Goal: Information Seeking & Learning: Learn about a topic

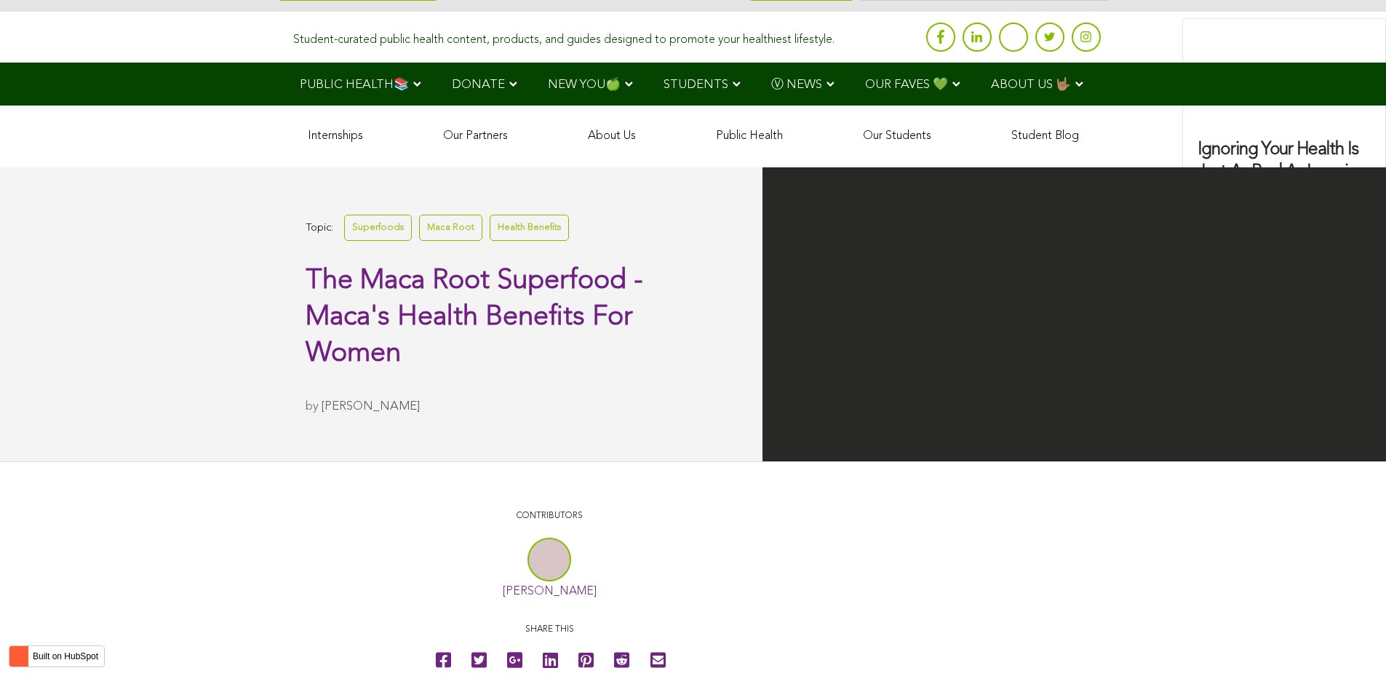
scroll to position [3549, 0]
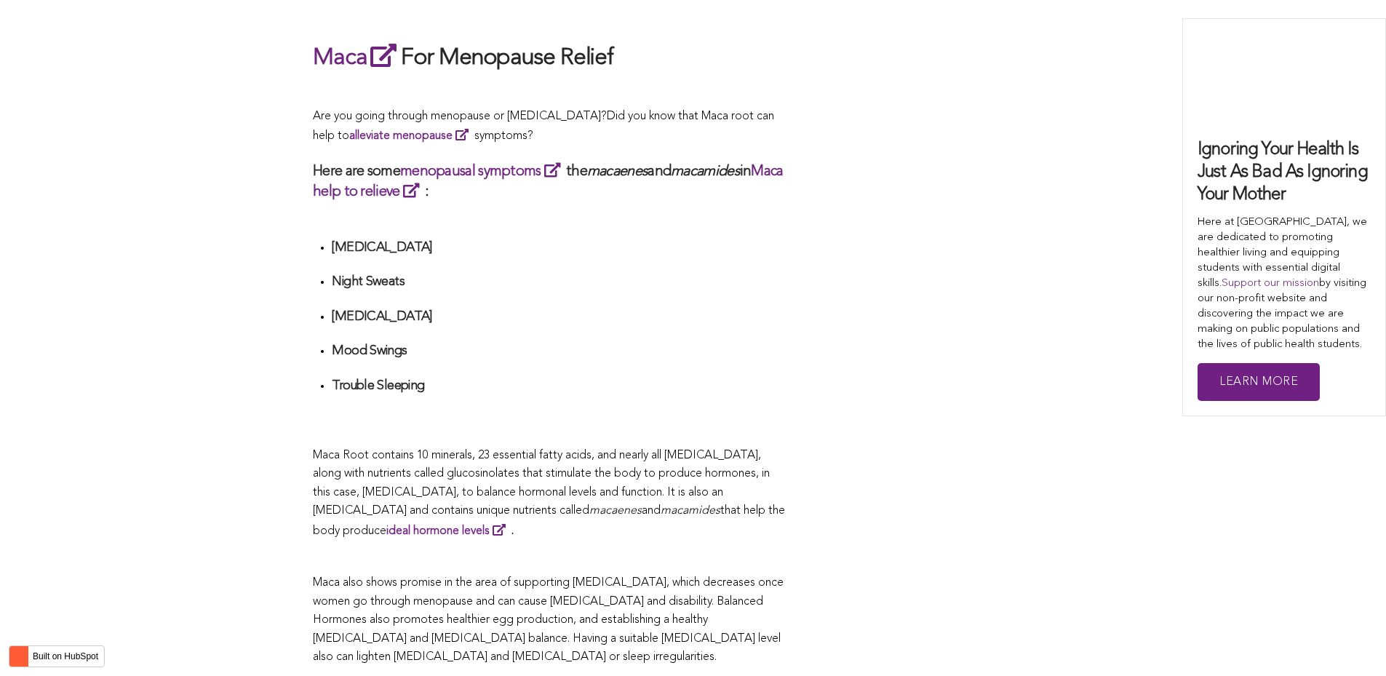
scroll to position [4283, 0]
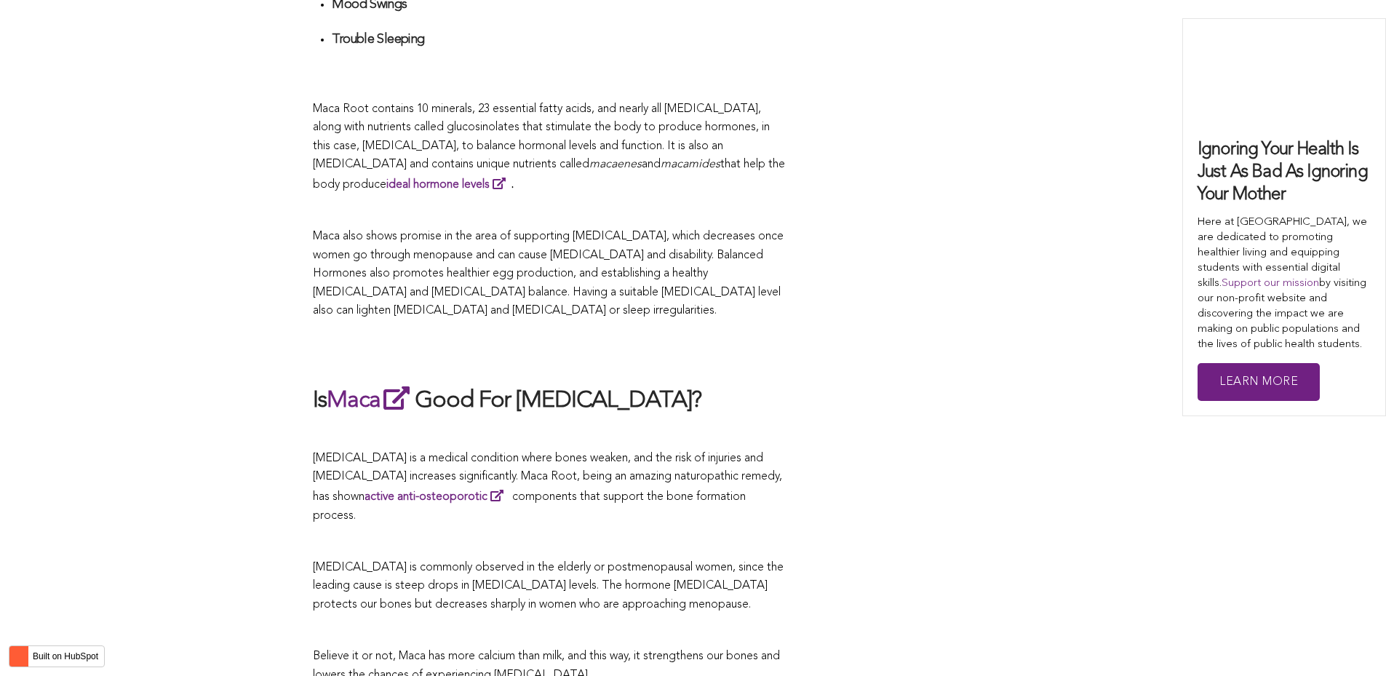
click at [526, 338] on h2 at bounding box center [549, 351] width 473 height 33
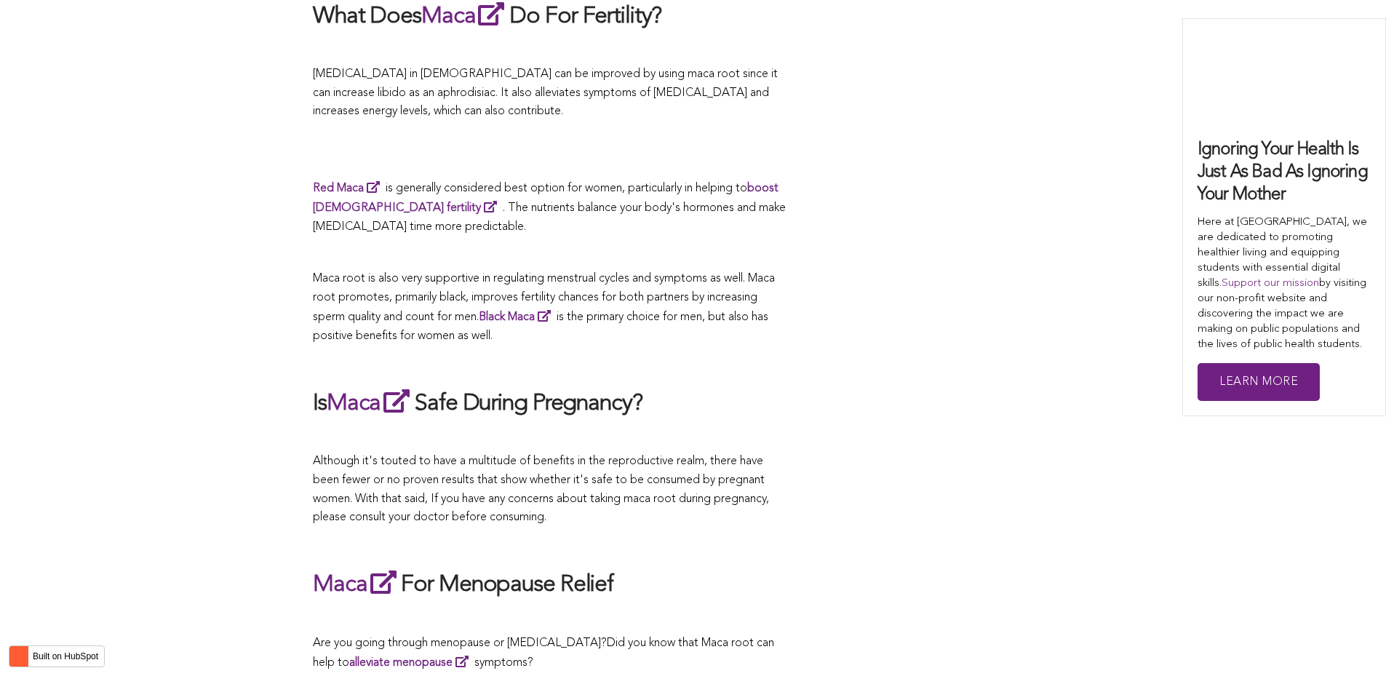
scroll to position [4510, 0]
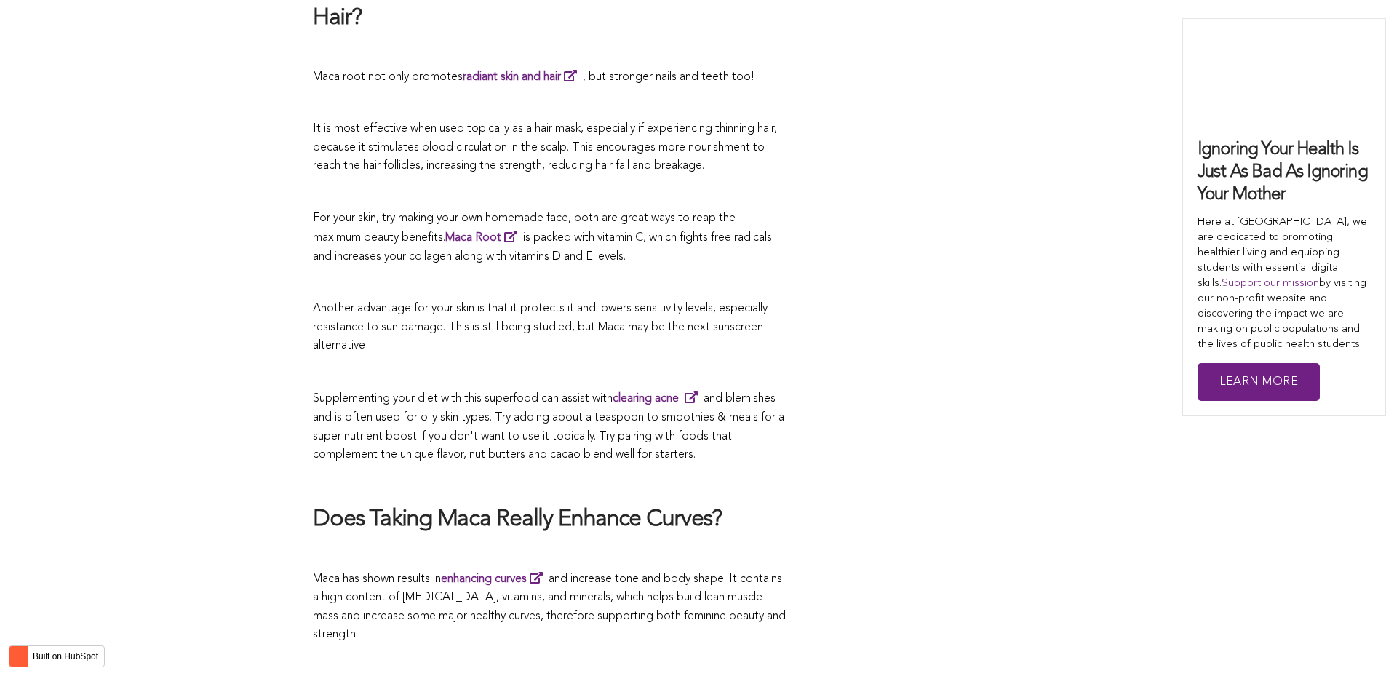
click at [591, 393] on span "Supplementing your diet with this superfood can assist with clearing acne and b…" at bounding box center [548, 427] width 471 height 68
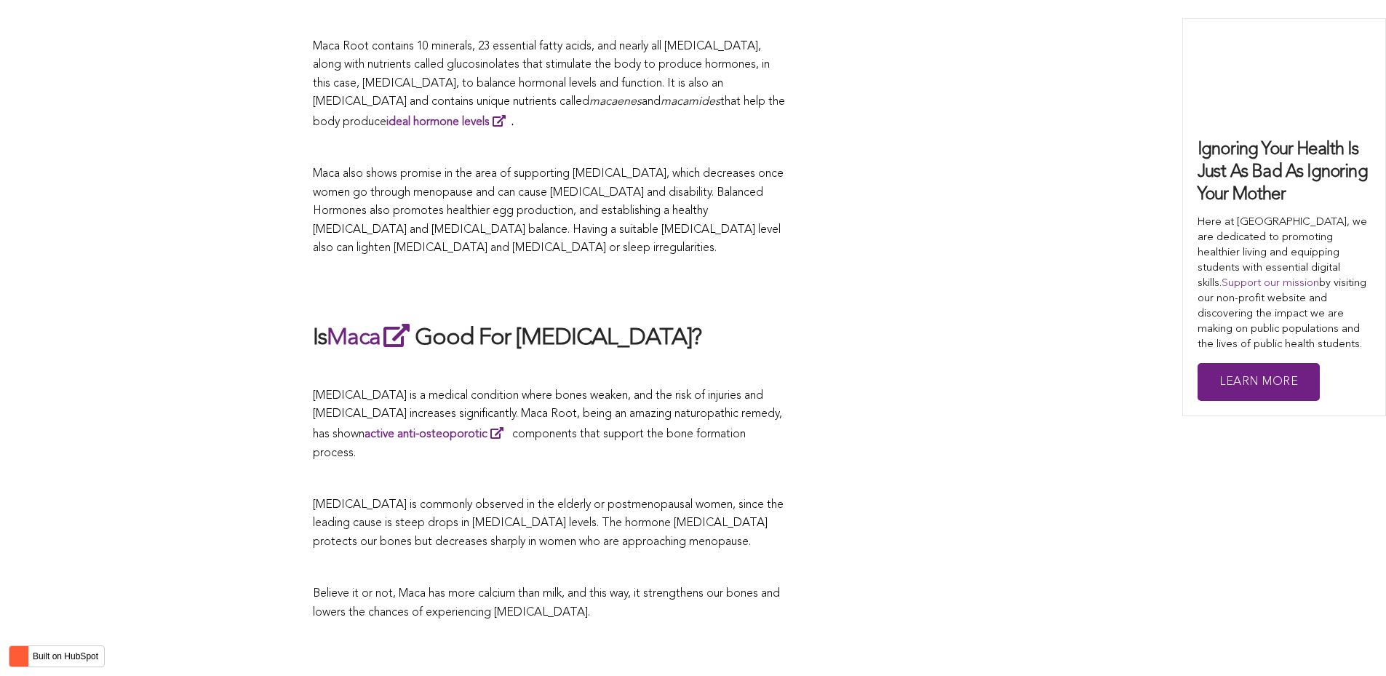
click at [624, 361] on p at bounding box center [549, 370] width 473 height 19
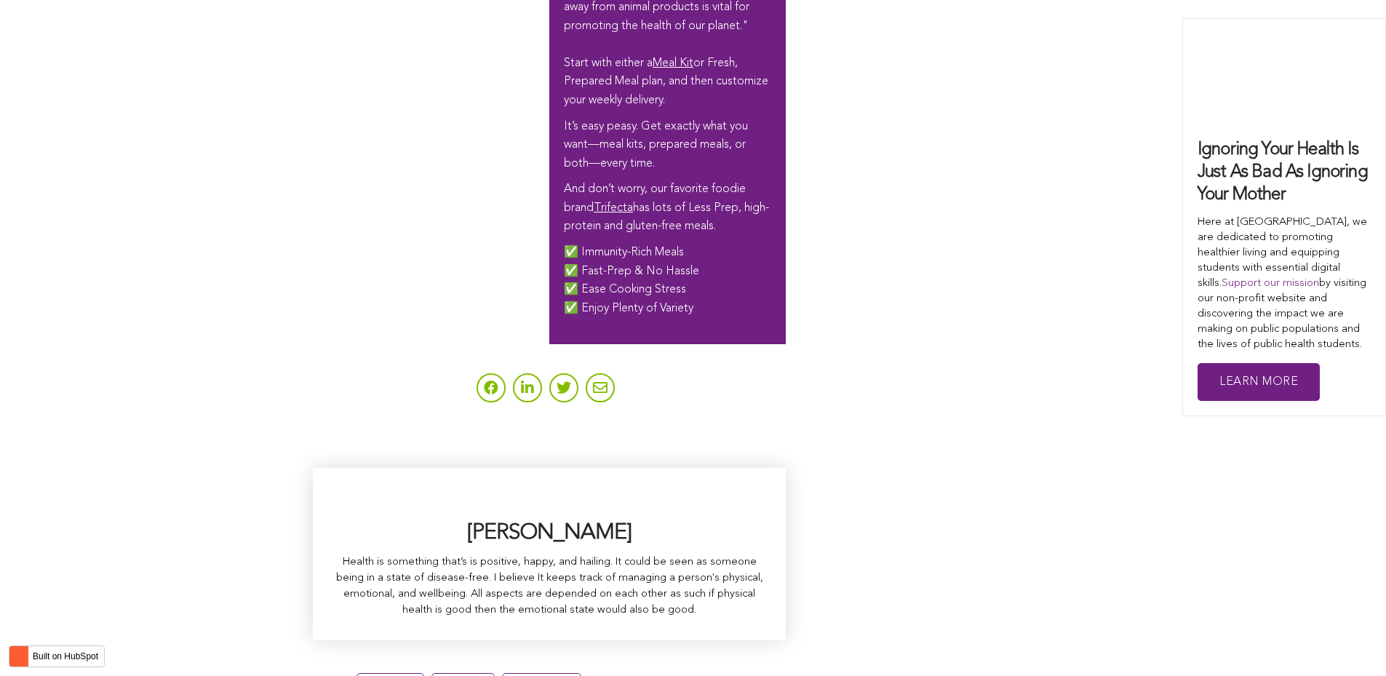
scroll to position [3229, 0]
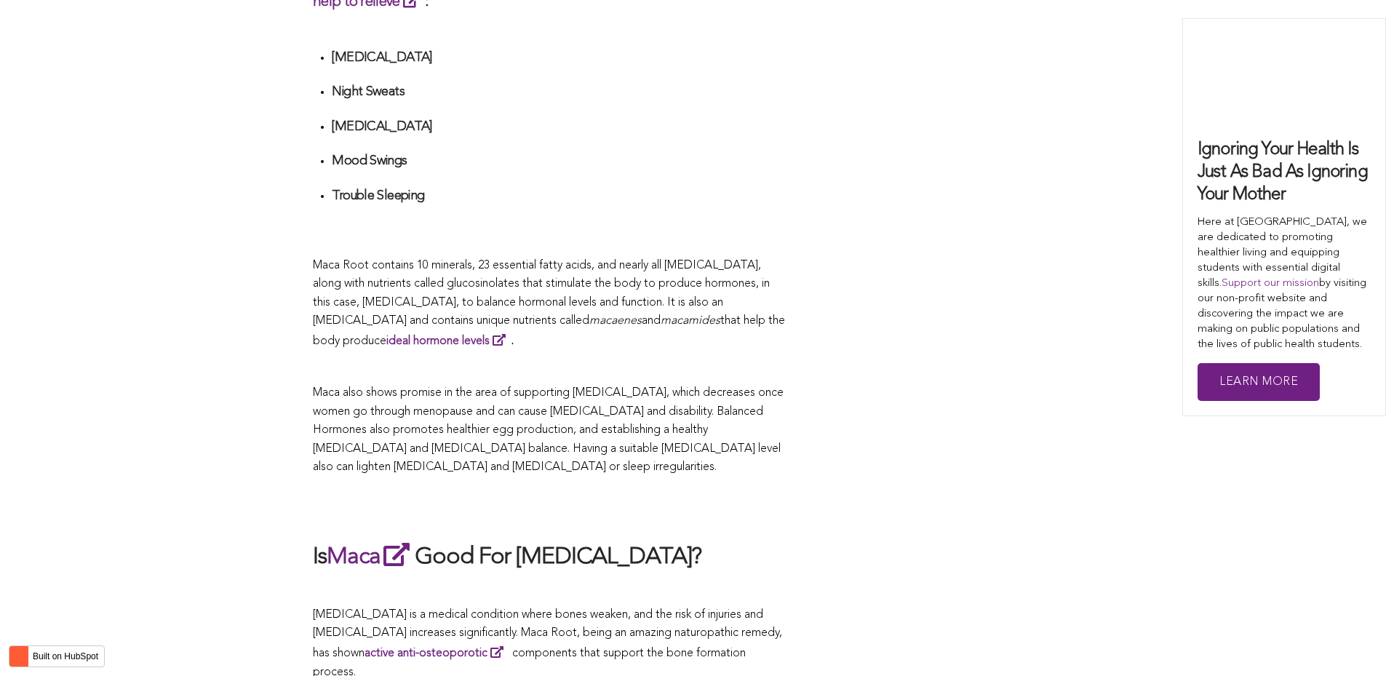
click at [658, 358] on p at bounding box center [549, 367] width 473 height 19
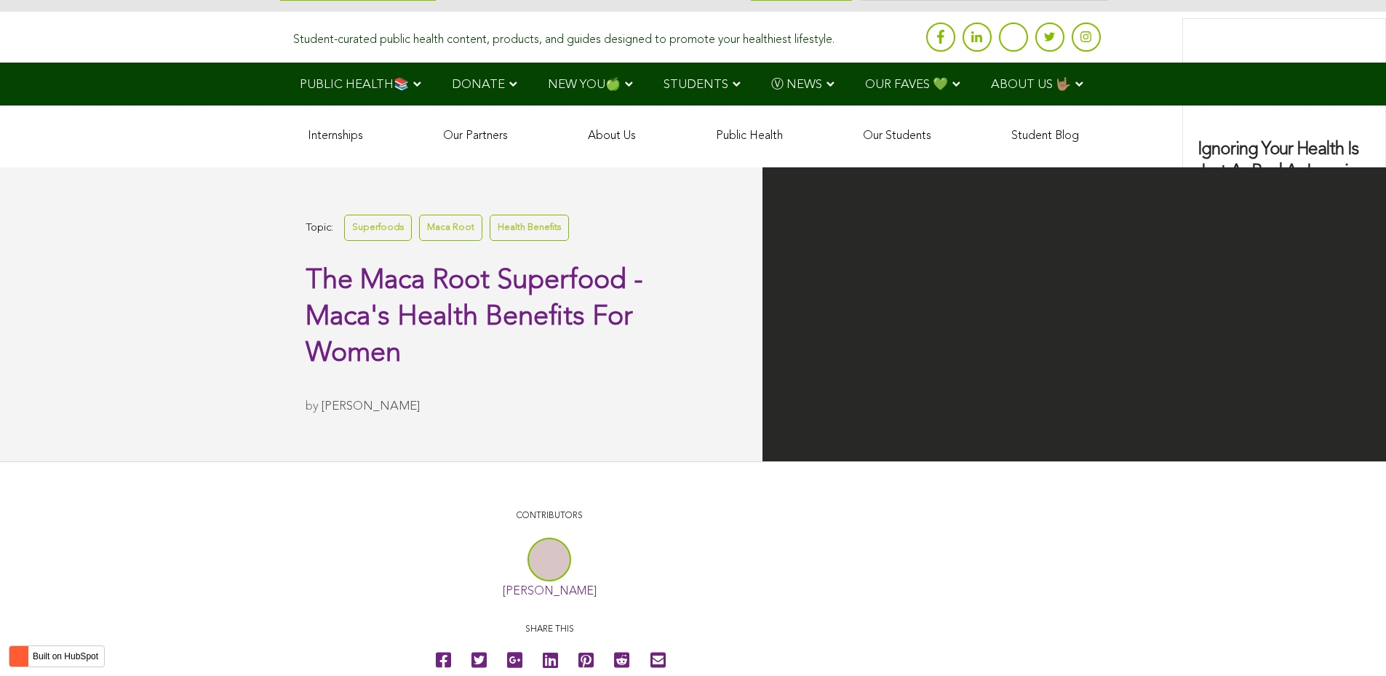
scroll to position [3408, 0]
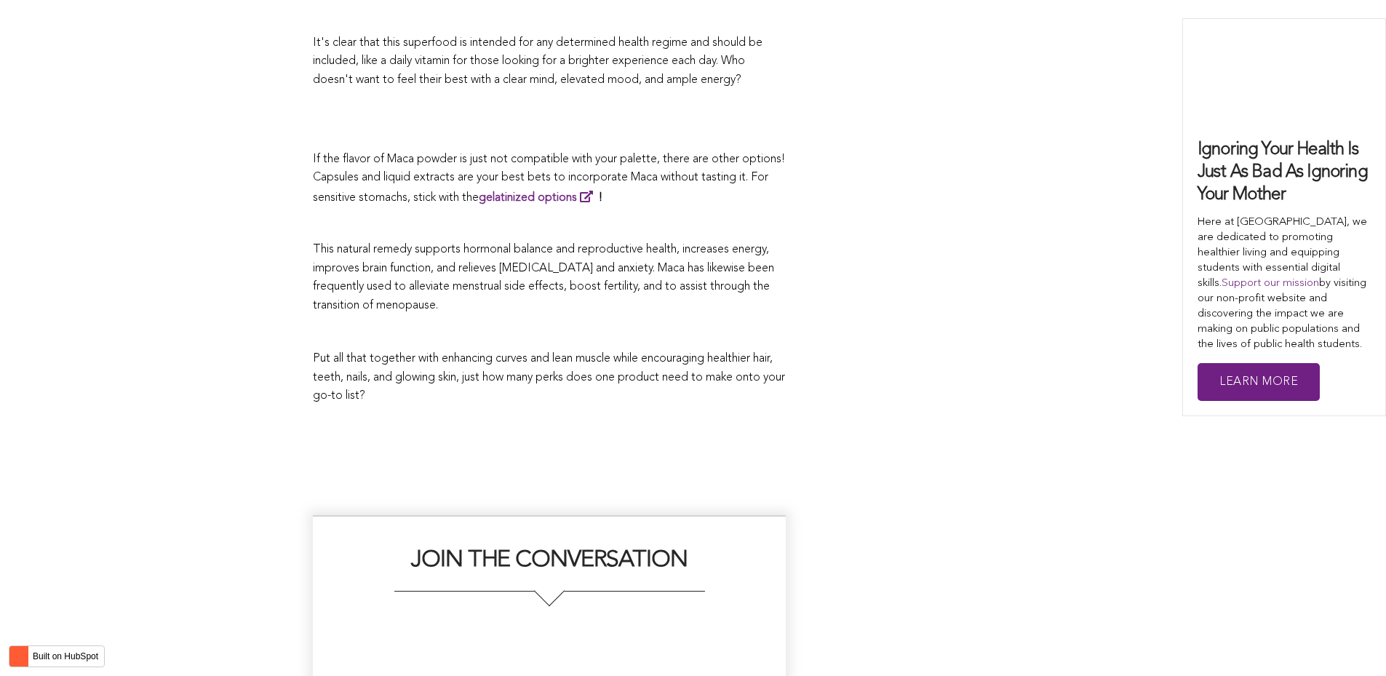
scroll to position [3150, 0]
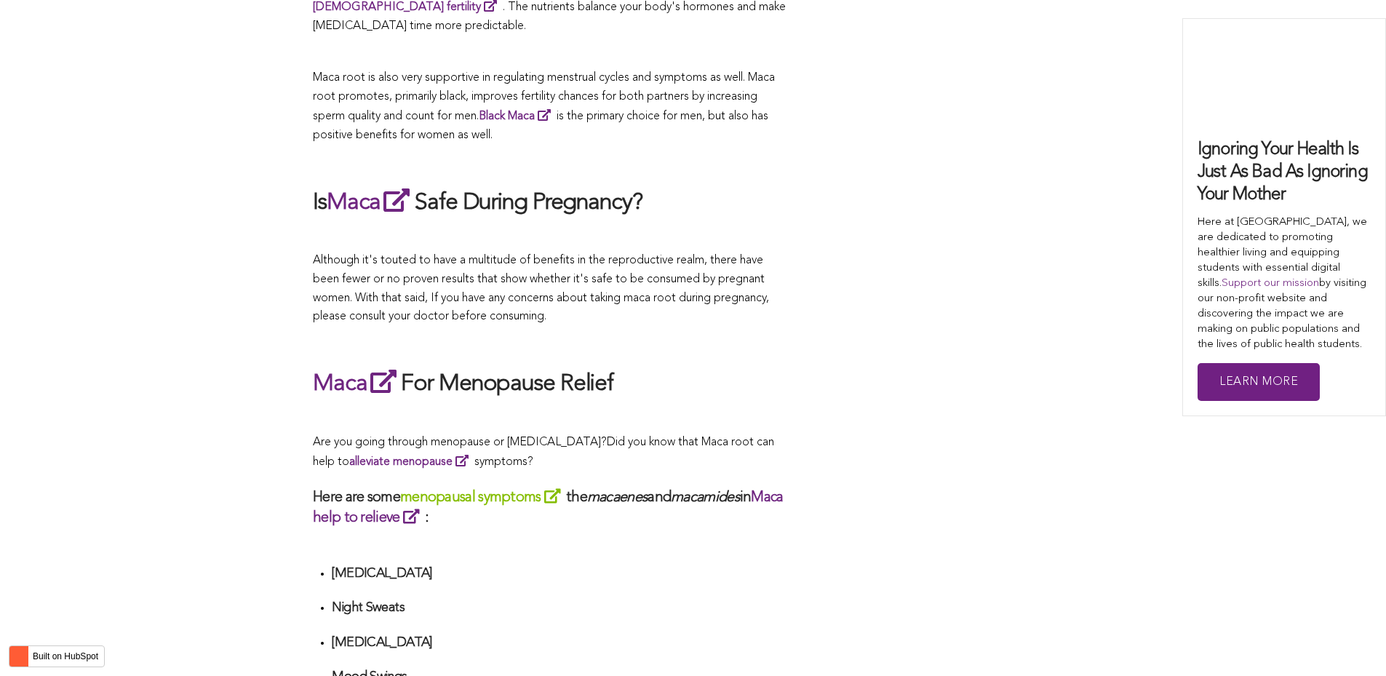
scroll to position [2423, 0]
